Goal: Find specific fact: Find specific page/section

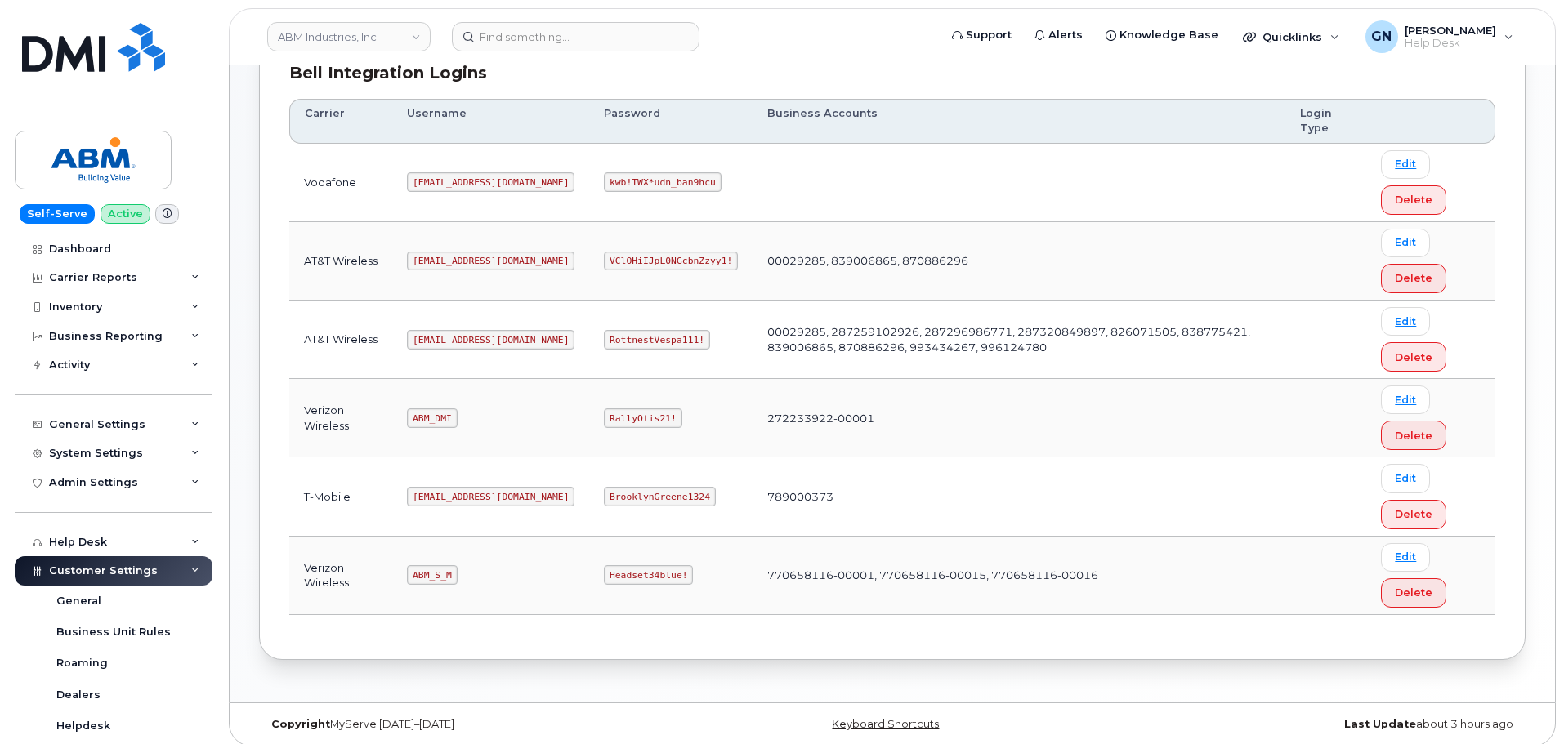
scroll to position [163, 0]
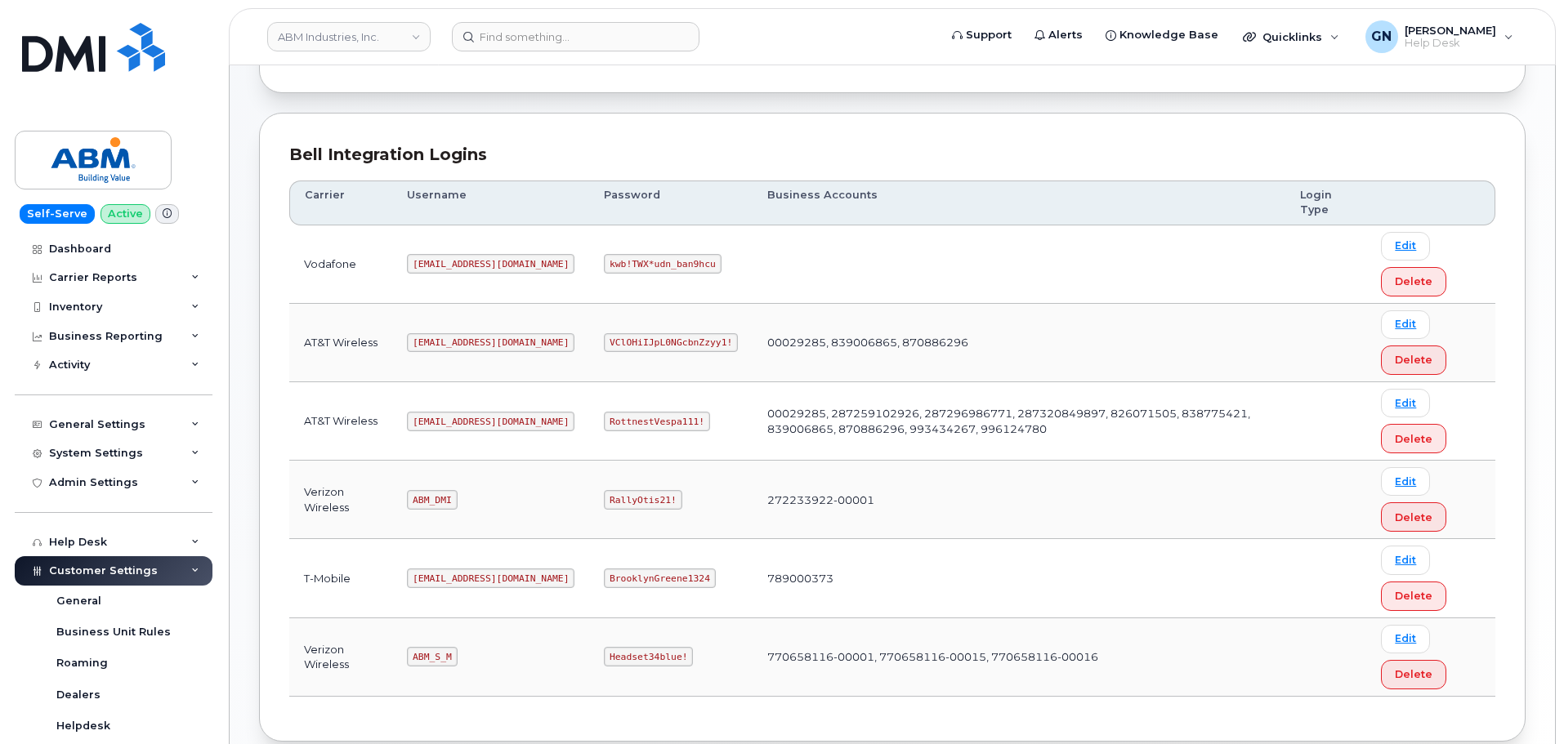
click at [443, 422] on code "[EMAIL_ADDRESS][DOMAIN_NAME]" at bounding box center [491, 422] width 168 height 20
click at [443, 422] on code "abm@dminc.com" at bounding box center [491, 422] width 168 height 20
copy code "abm@dminc.com"
click at [615, 421] on code "RottnestVespa111!" at bounding box center [657, 422] width 106 height 20
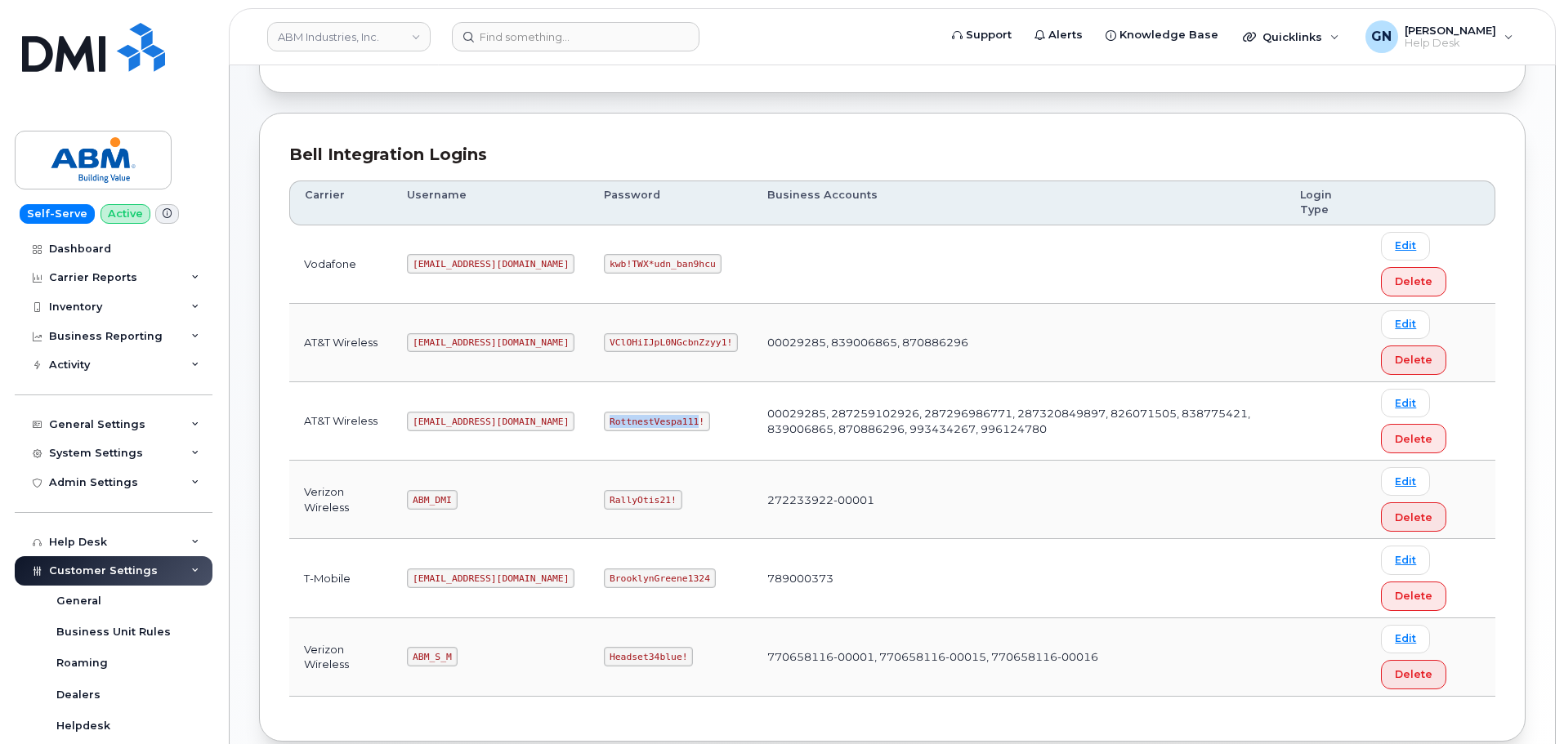
click at [615, 421] on code "RottnestVespa111!" at bounding box center [657, 422] width 106 height 20
copy code "RottnestVespa111!"
click at [445, 422] on code "abm@dminc.com" at bounding box center [491, 422] width 168 height 20
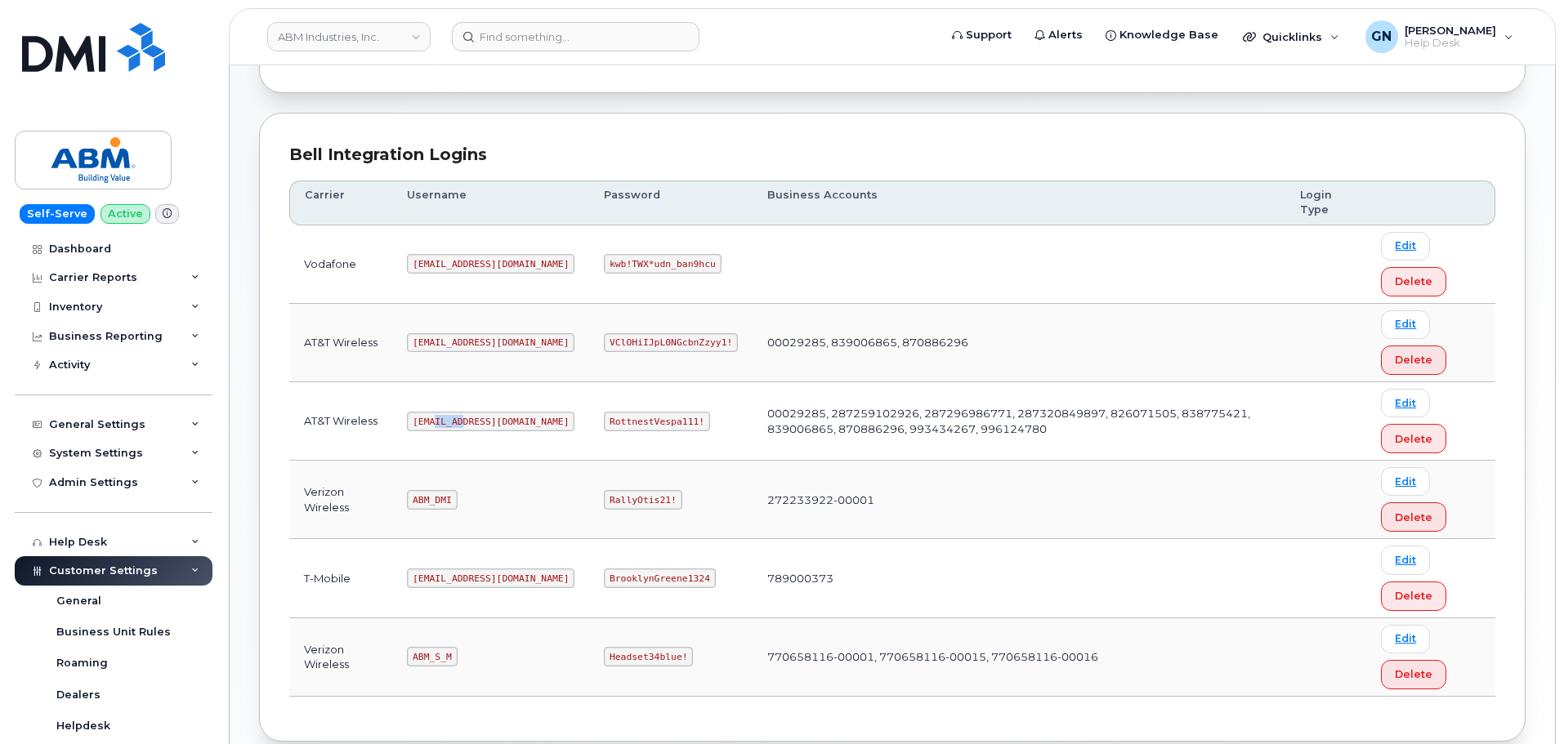
click at [445, 422] on code "abm@dminc.com" at bounding box center [491, 422] width 168 height 20
click at [604, 421] on code "RottnestVespa111!" at bounding box center [657, 422] width 106 height 20
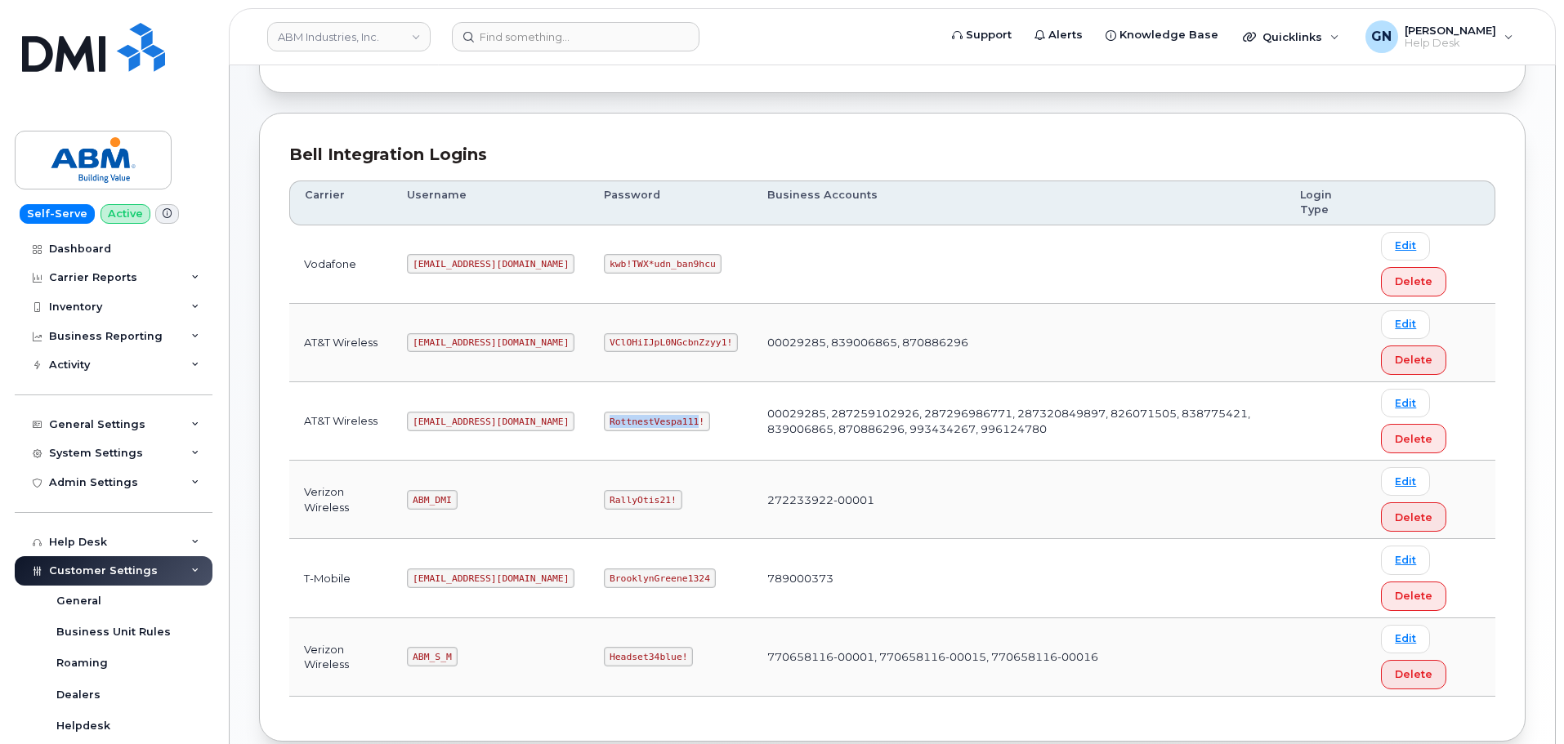
click at [604, 420] on code "RottnestVespa111!" at bounding box center [657, 422] width 106 height 20
copy code "RottnestVespa111!"
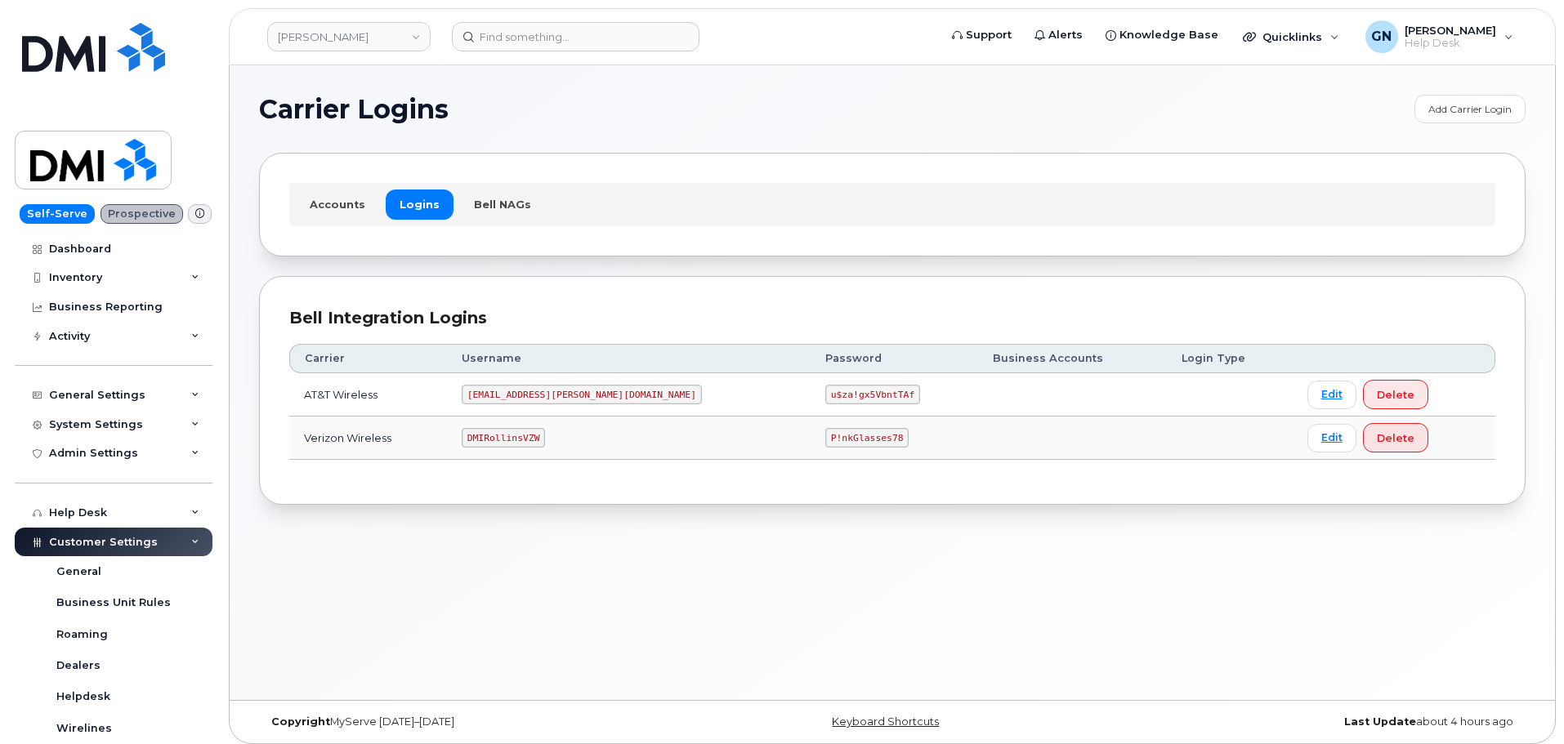
click at [525, 436] on code "DMIRollinsVZW" at bounding box center [503, 438] width 83 height 20
copy code "DMIRollinsVZW"
click at [825, 429] on code "P!nkGlasses78" at bounding box center [866, 438] width 83 height 20
click at [825, 440] on code "P!nkGlasses78" at bounding box center [866, 438] width 83 height 20
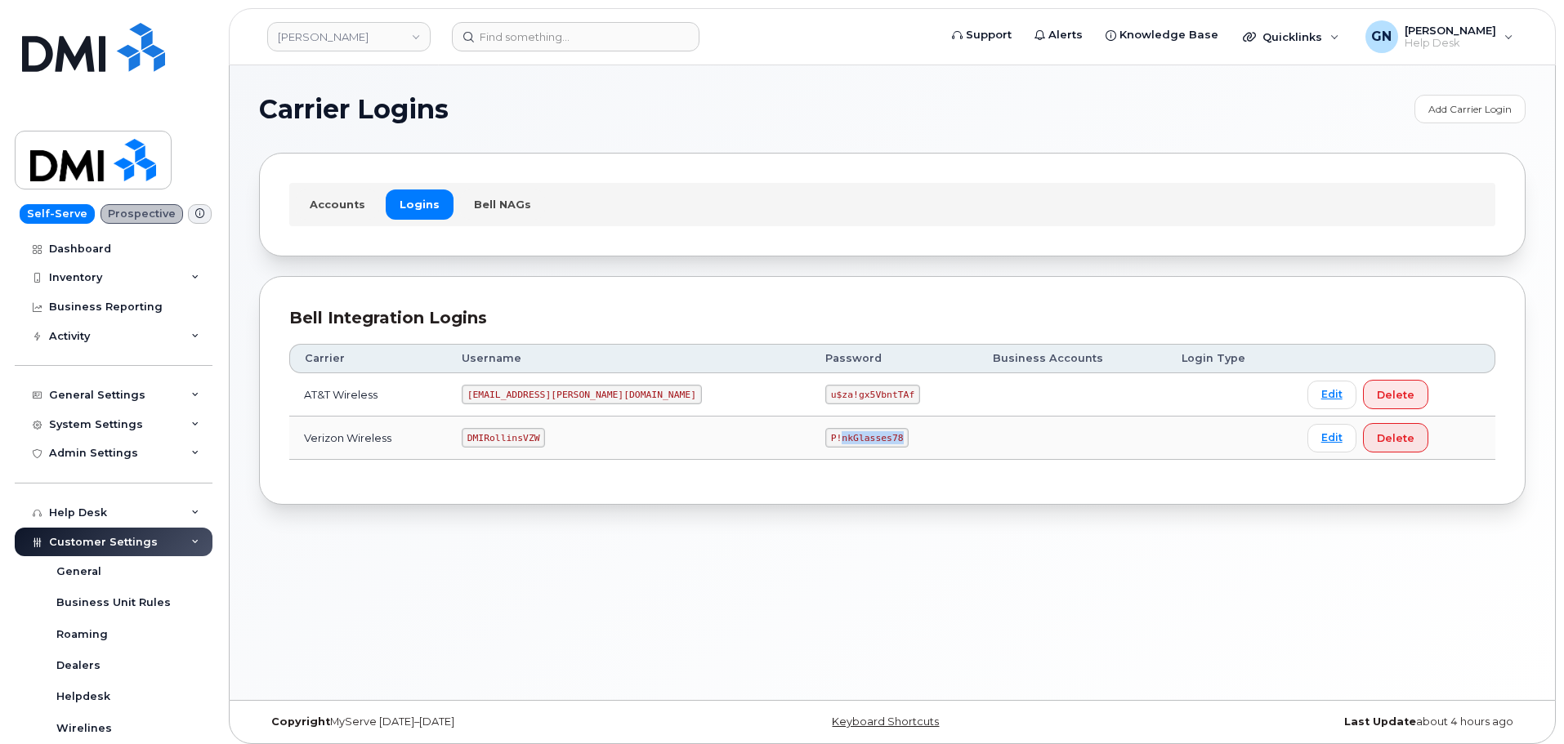
click at [825, 440] on code "P!nkGlasses78" at bounding box center [866, 438] width 83 height 20
copy code "P!nkGlasses78"
